Goal: Find contact information

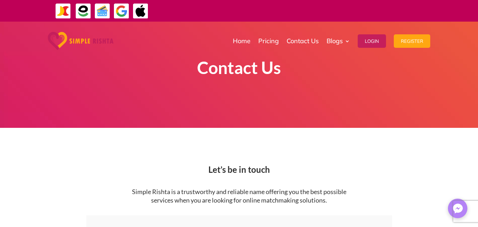
click at [309, 37] on link "Contact Us" at bounding box center [303, 40] width 32 height 35
click at [306, 39] on link "Contact Us" at bounding box center [303, 40] width 32 height 35
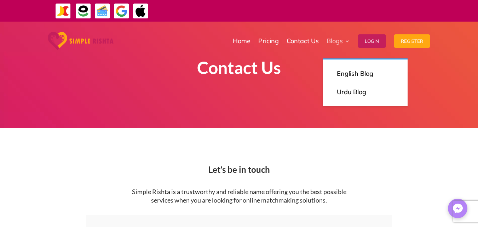
click at [335, 37] on link "Blogs" at bounding box center [338, 40] width 23 height 35
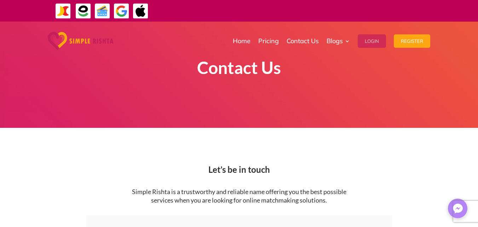
click at [375, 35] on button "Login" at bounding box center [372, 40] width 28 height 13
